Goal: Transaction & Acquisition: Purchase product/service

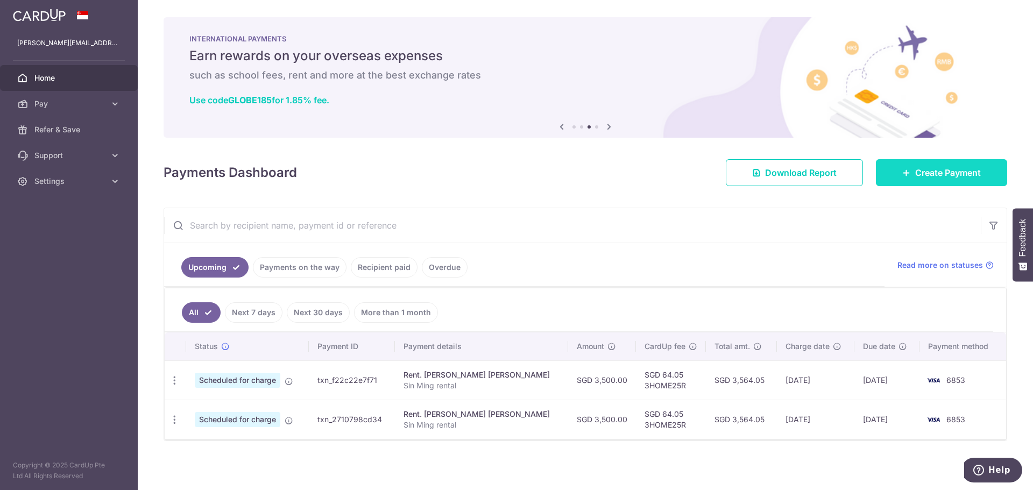
click at [937, 174] on span "Create Payment" at bounding box center [948, 172] width 66 height 13
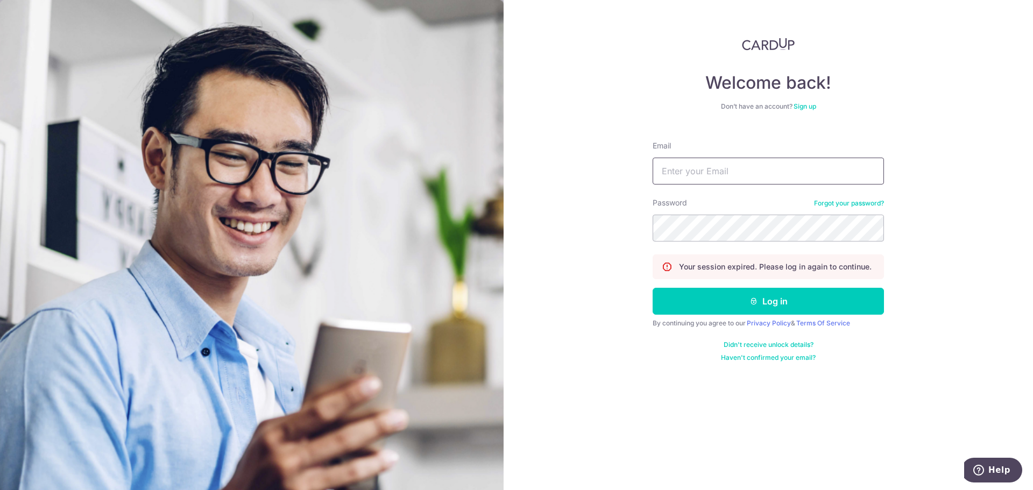
click at [694, 182] on input "Email" at bounding box center [768, 171] width 231 height 27
click at [694, 182] on input "e" at bounding box center [768, 171] width 231 height 27
type input "[PERSON_NAME][EMAIL_ADDRESS][PERSON_NAME][DOMAIN_NAME]"
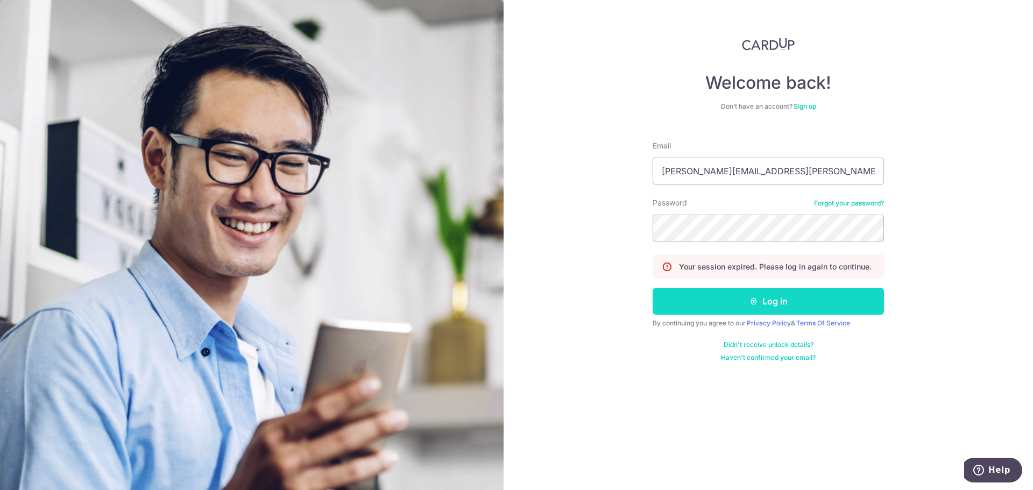
click at [750, 308] on button "Log in" at bounding box center [768, 301] width 231 height 27
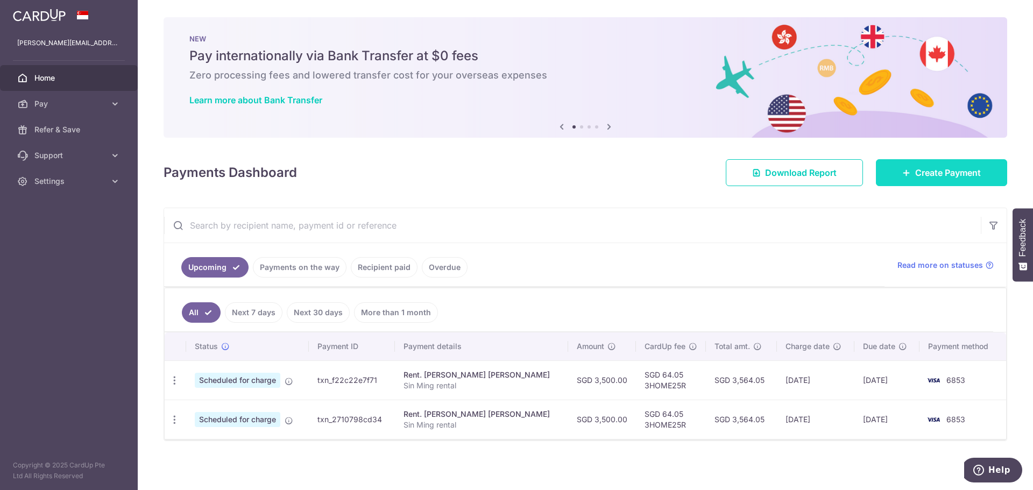
click at [926, 175] on span "Create Payment" at bounding box center [948, 172] width 66 height 13
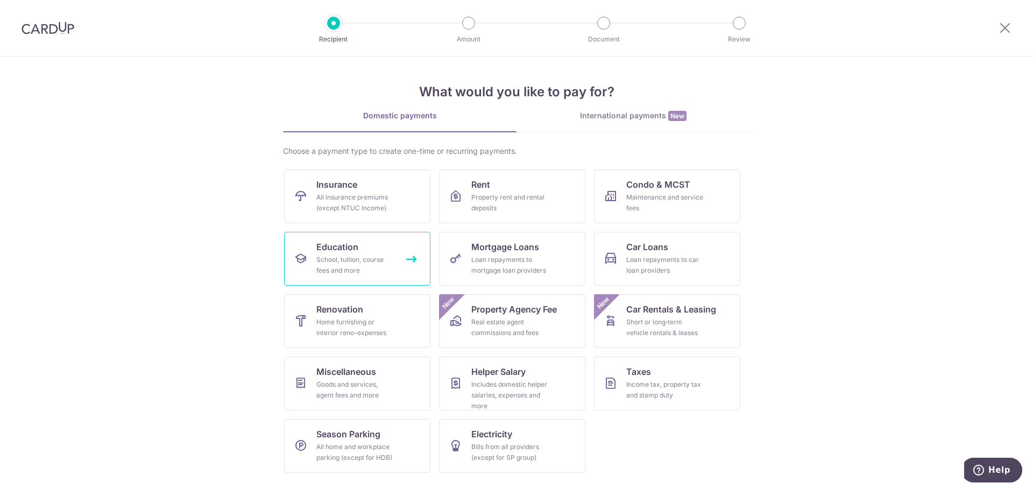
click at [370, 267] on div "School, tuition, course fees and more" at bounding box center [354, 266] width 77 height 22
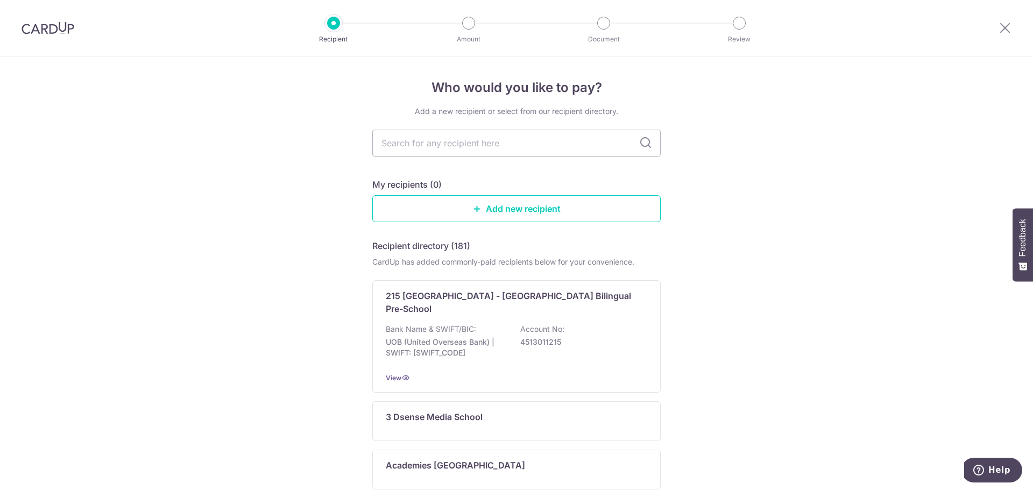
click at [406, 150] on input "text" at bounding box center [516, 143] width 288 height 27
type input "concept math"
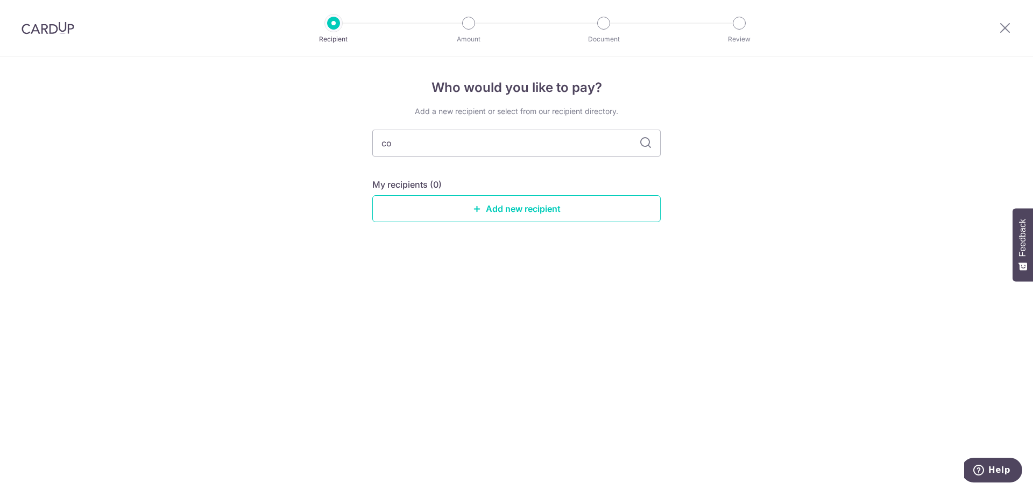
type input "c"
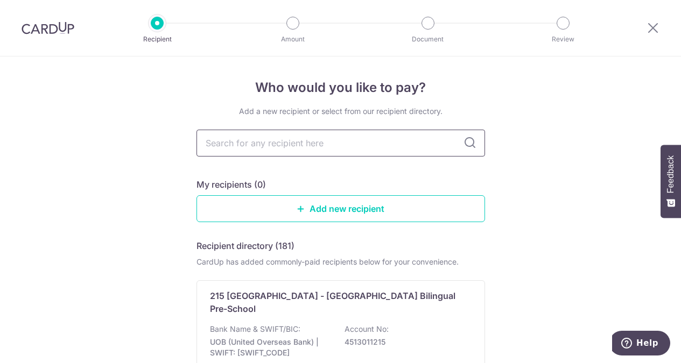
click at [299, 151] on input "text" at bounding box center [340, 143] width 288 height 27
type input "concept math tuition cent"
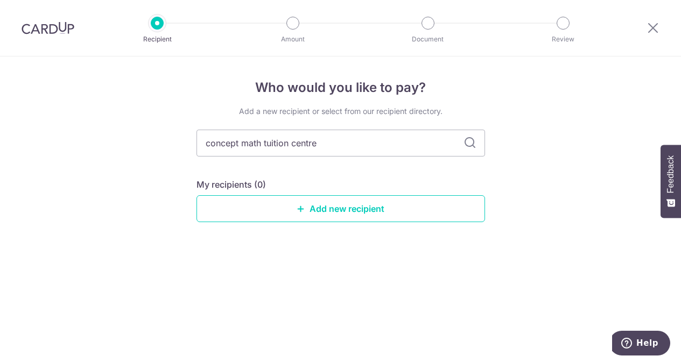
type input "concept math tuition centre"
click at [379, 201] on link "Add new recipient" at bounding box center [340, 208] width 288 height 27
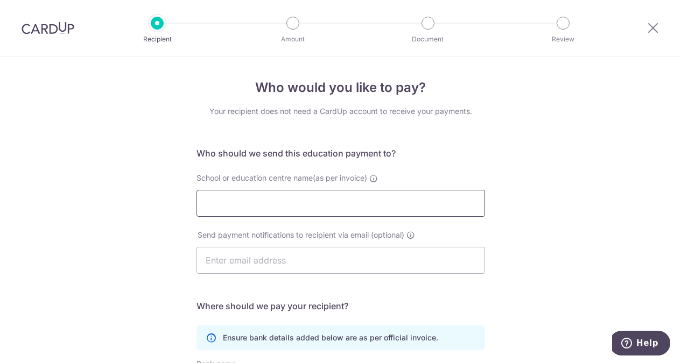
click at [379, 201] on input "School or education centre name(as per invoice)" at bounding box center [340, 203] width 288 height 27
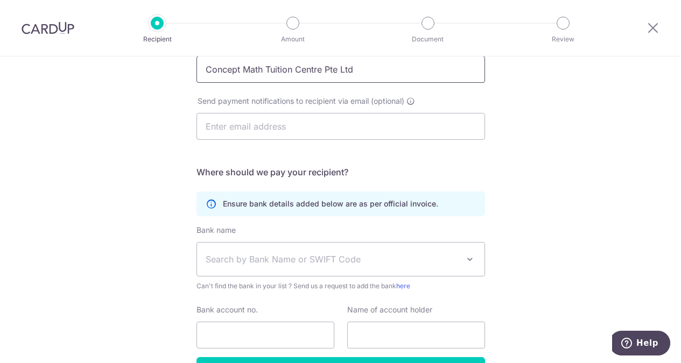
scroll to position [135, 0]
type input "Concept Math Tuition Centre Pte Ltd"
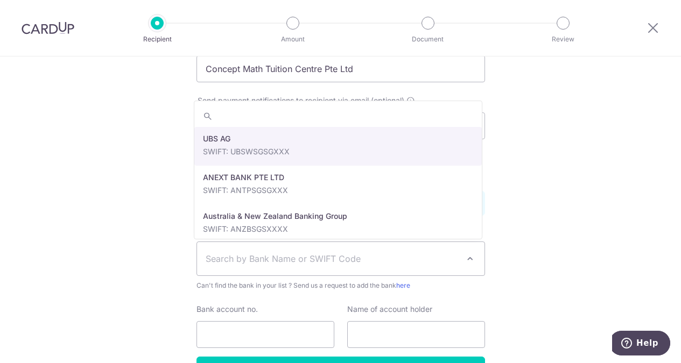
click at [361, 253] on span "Search by Bank Name or SWIFT Code" at bounding box center [332, 258] width 253 height 13
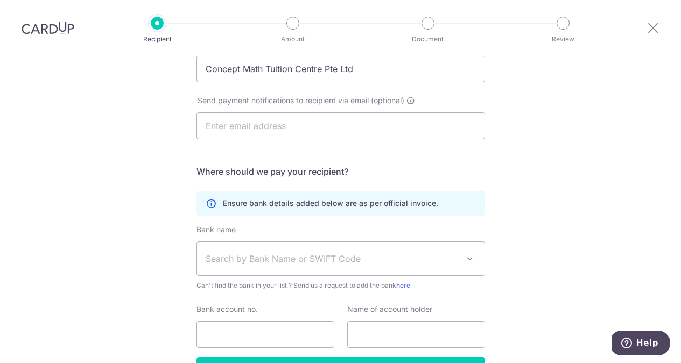
click at [265, 251] on span "Search by Bank Name or SWIFT Code" at bounding box center [340, 258] width 287 height 33
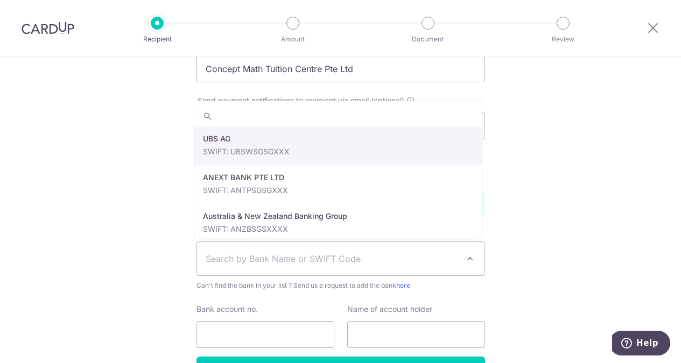
click at [265, 251] on span "Search by Bank Name or SWIFT Code" at bounding box center [340, 258] width 287 height 33
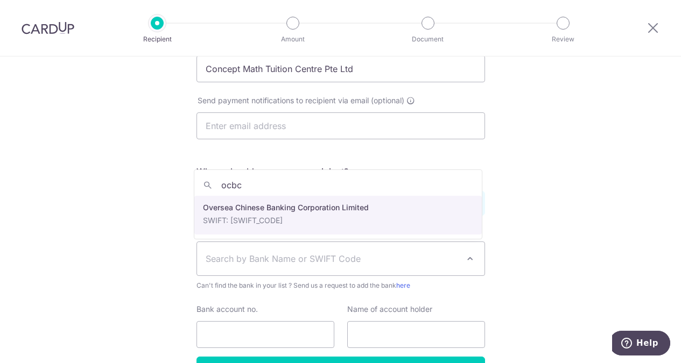
type input "ocbc"
select select "12"
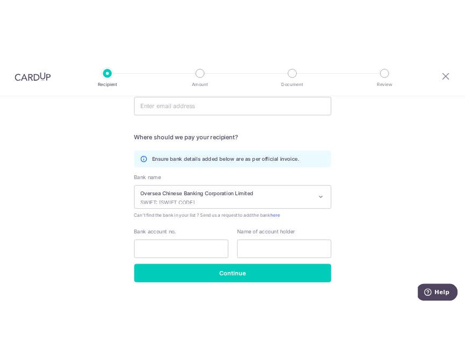
scroll to position [193, 0]
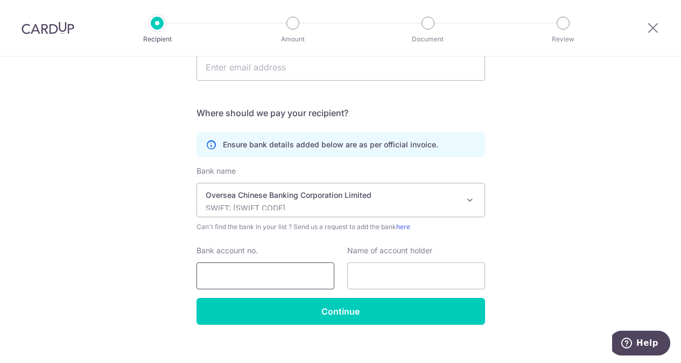
click at [276, 277] on input "Bank account no." at bounding box center [265, 276] width 138 height 27
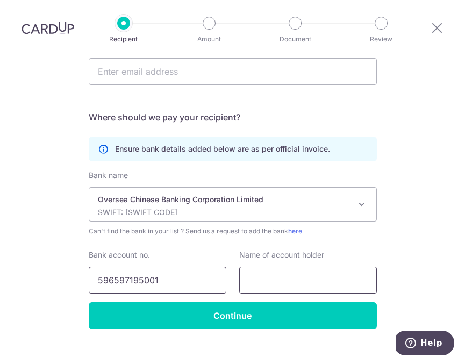
type input "596597195001"
click at [289, 289] on input "text" at bounding box center [308, 280] width 138 height 27
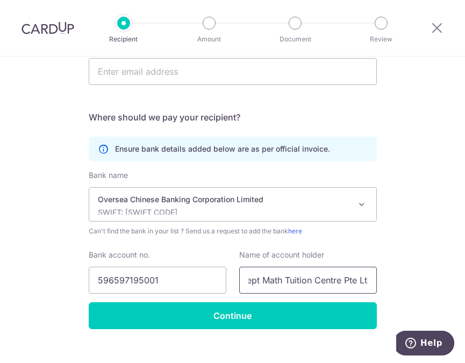
scroll to position [0, 28]
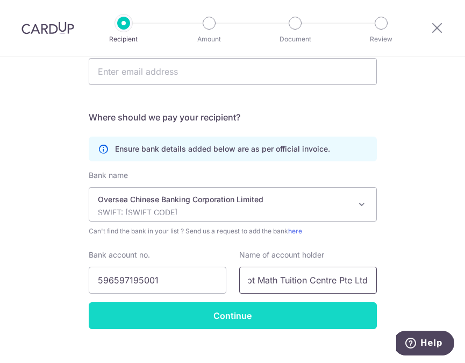
type input "Concept Math Tuition Centre Pte Ltd"
click at [265, 326] on input "Continue" at bounding box center [233, 315] width 288 height 27
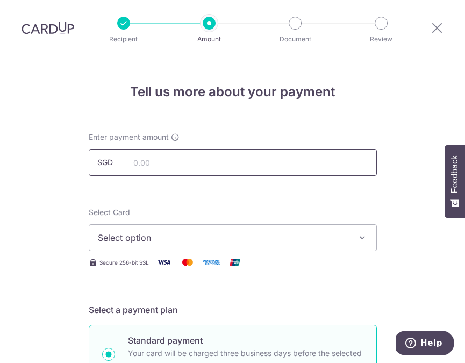
click at [184, 161] on input "text" at bounding box center [233, 162] width 288 height 27
type input "1,100.90"
click at [137, 235] on span "Select option" at bounding box center [223, 237] width 251 height 13
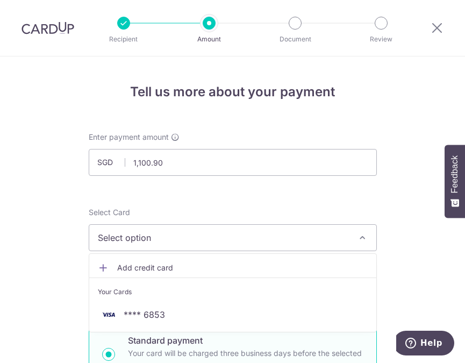
click at [137, 235] on span "Select option" at bounding box center [223, 237] width 251 height 13
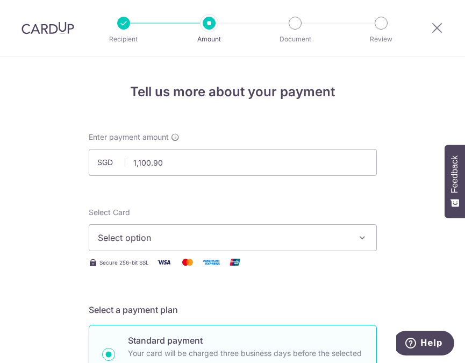
click at [137, 235] on span "Select option" at bounding box center [223, 237] width 251 height 13
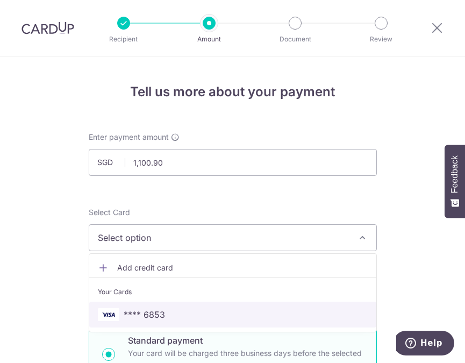
click at [138, 313] on span "**** 6853" at bounding box center [144, 314] width 41 height 13
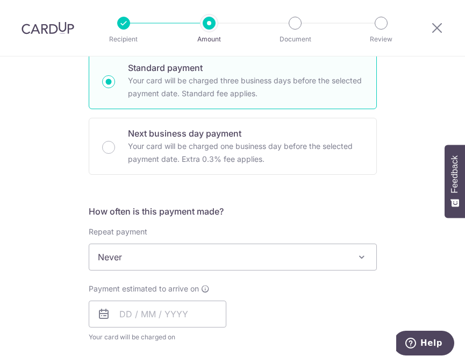
scroll to position [273, 0]
click at [140, 323] on input "text" at bounding box center [158, 313] width 138 height 27
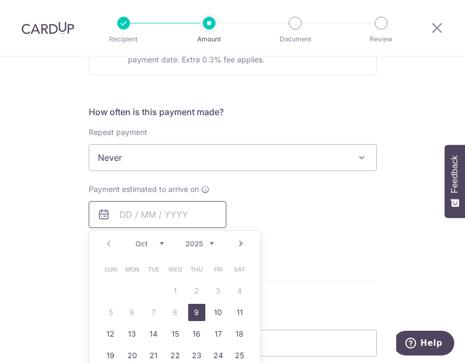
scroll to position [373, 0]
click at [192, 315] on link "9" at bounding box center [196, 312] width 17 height 17
type input "[DATE]"
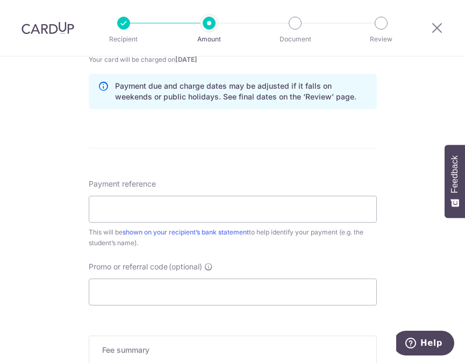
scroll to position [551, 0]
click at [284, 210] on input "Payment reference" at bounding box center [233, 208] width 288 height 27
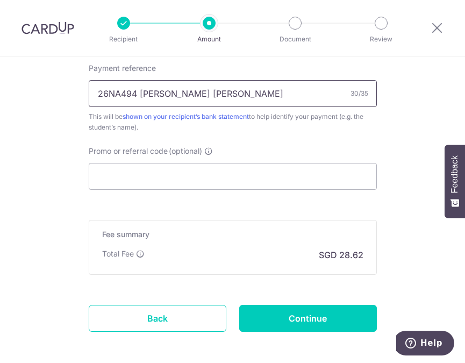
scroll to position [667, 0]
type input "26NA494 [PERSON_NAME] [PERSON_NAME]"
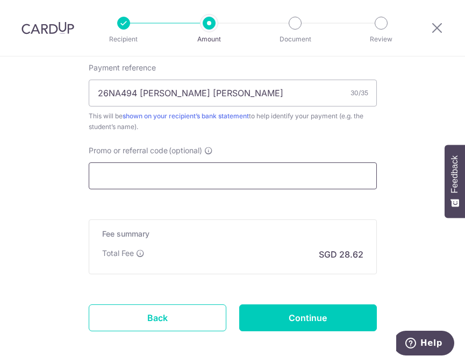
click at [214, 180] on input "Promo or referral code (optional)" at bounding box center [233, 176] width 288 height 27
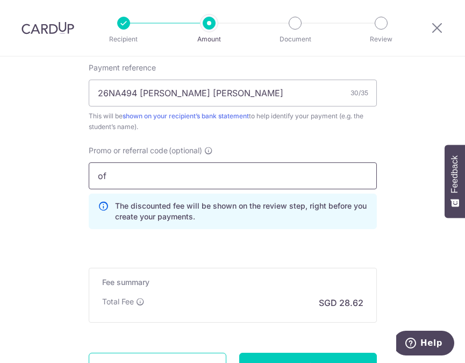
type input "o"
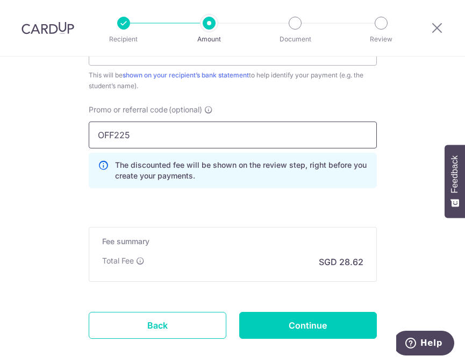
scroll to position [708, 0]
type input "OFF225"
